Goal: Transaction & Acquisition: Purchase product/service

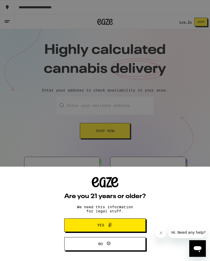
click at [111, 221] on icon at bounding box center [110, 224] width 6 height 6
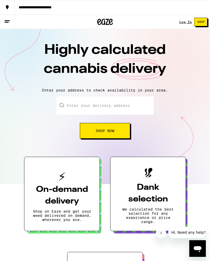
click at [184, 24] on link "Log In" at bounding box center [186, 21] width 12 height 3
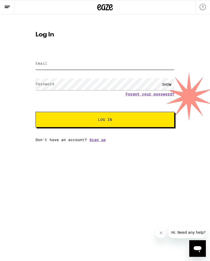
click at [90, 61] on input "Email" at bounding box center [105, 64] width 139 height 12
type input "[EMAIL_ADDRESS][DOMAIN_NAME]"
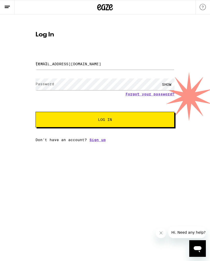
click at [105, 120] on button "Log In" at bounding box center [105, 120] width 139 height 16
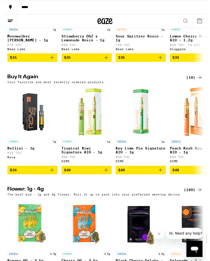
click at [106, 179] on icon "Add to bag" at bounding box center [106, 175] width 6 height 6
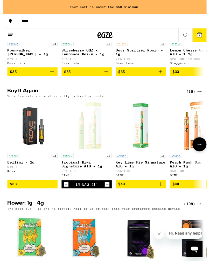
click at [190, 193] on span "$40" at bounding box center [198, 190] width 47 height 6
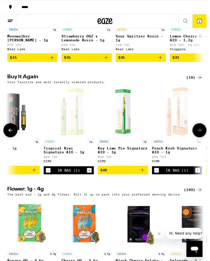
scroll to position [0, 25]
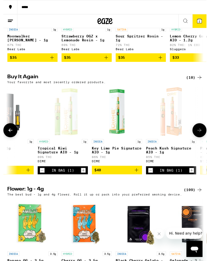
click at [82, 179] on icon "Increment" at bounding box center [82, 176] width 5 height 6
click at [205, 23] on icon at bounding box center [203, 21] width 5 height 5
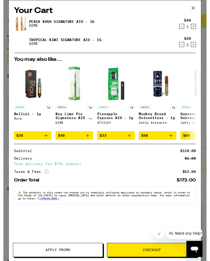
click at [163, 255] on button "Checkout" at bounding box center [153, 258] width 93 height 15
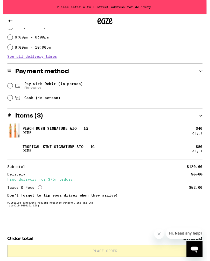
scroll to position [0, 0]
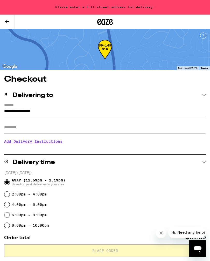
click at [78, 110] on input "**********" at bounding box center [105, 112] width 202 height 9
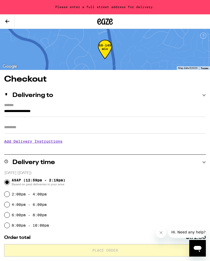
click at [86, 111] on input "**********" at bounding box center [105, 112] width 202 height 9
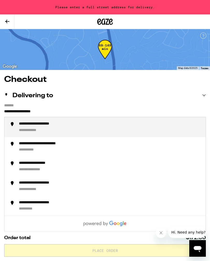
click at [84, 127] on div "**********" at bounding box center [110, 127] width 183 height 11
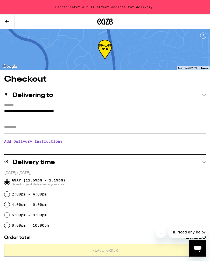
type input "**********"
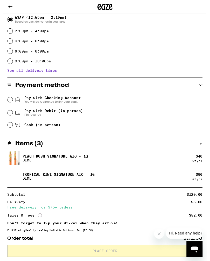
scroll to position [147, 0]
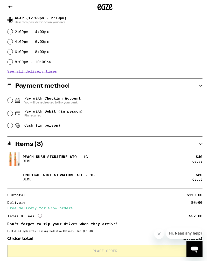
click at [9, 130] on input "Cash (in person)" at bounding box center [6, 129] width 5 height 5
radio input "true"
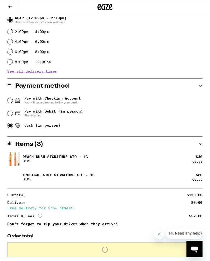
scroll to position [179, 0]
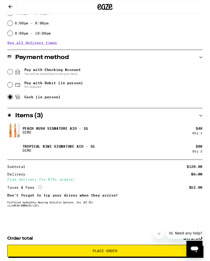
click at [160, 234] on icon "Close message from company" at bounding box center [159, 233] width 4 height 4
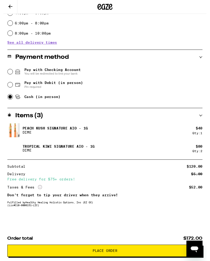
click at [112, 257] on span "Place Order" at bounding box center [105, 259] width 26 height 4
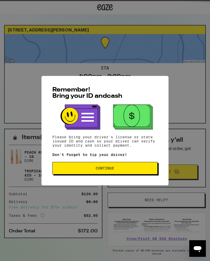
scroll to position [0, 0]
click at [130, 168] on span "Continue" at bounding box center [105, 168] width 97 height 4
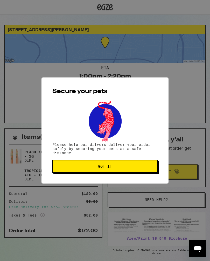
click at [136, 167] on span "Got it" at bounding box center [105, 166] width 97 height 4
